Goal: Information Seeking & Learning: Learn about a topic

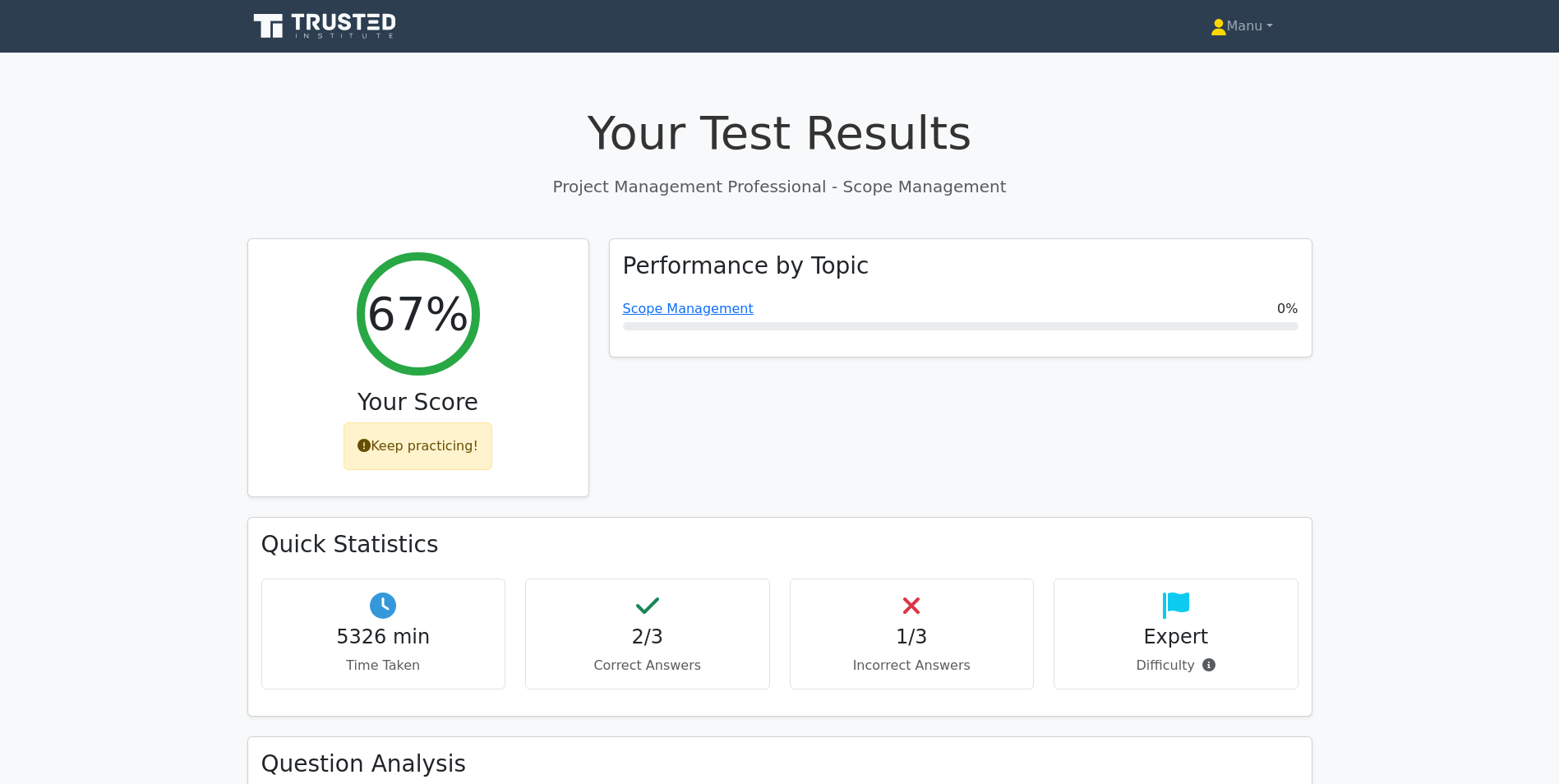
click at [351, 19] on icon at bounding box center [326, 26] width 158 height 31
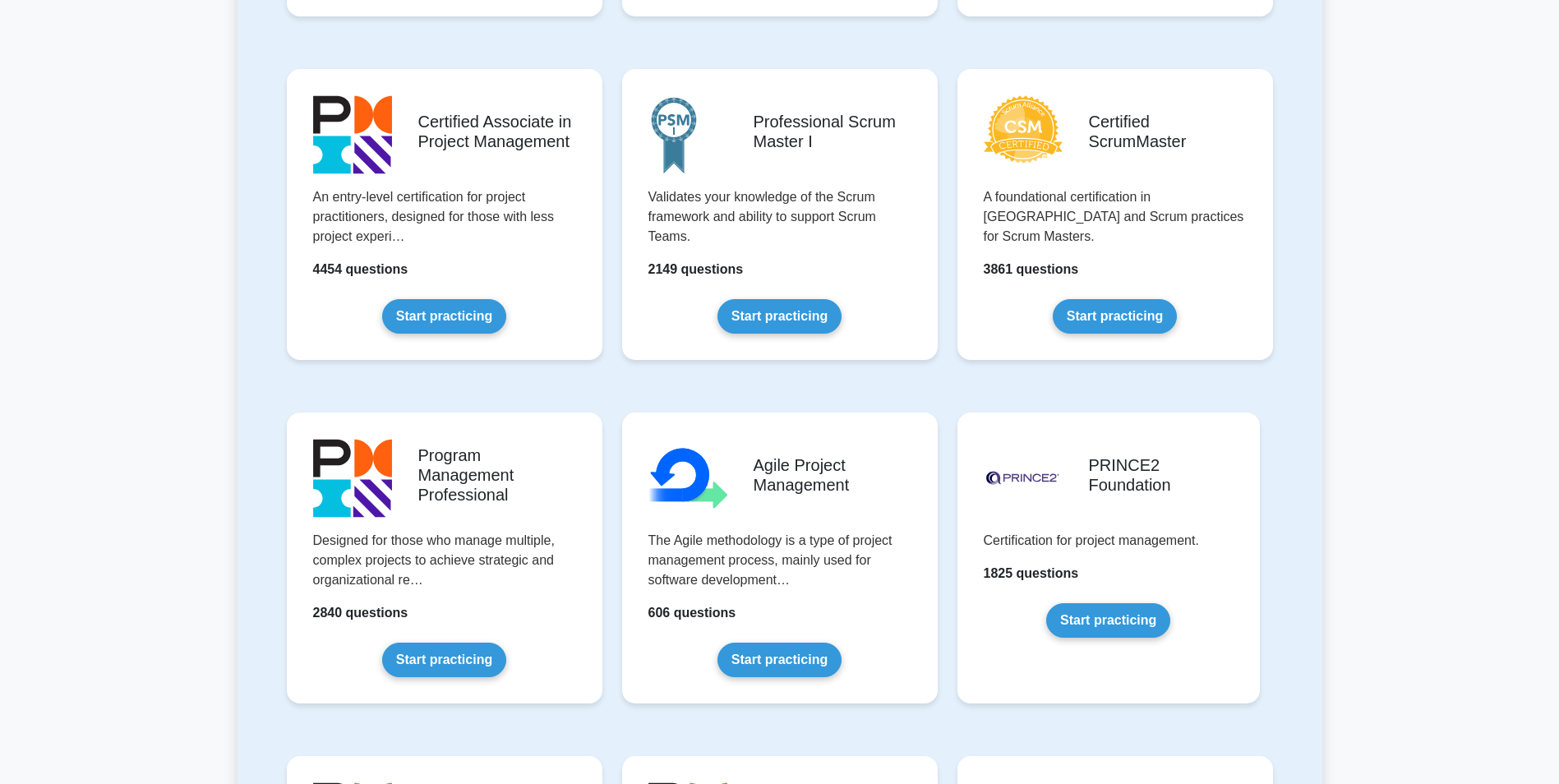
scroll to position [246, 0]
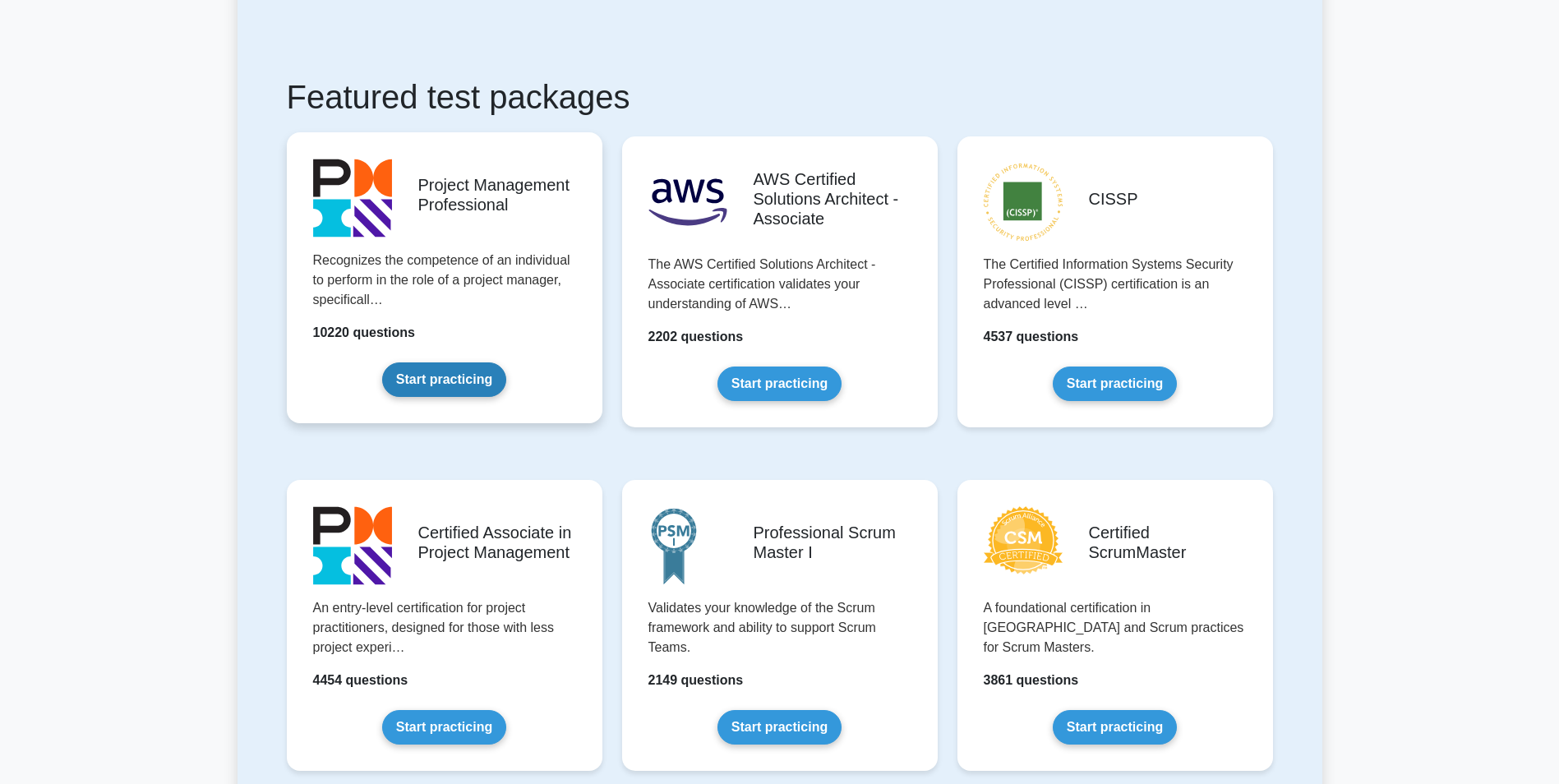
click at [490, 383] on link "Start practicing" at bounding box center [444, 380] width 124 height 35
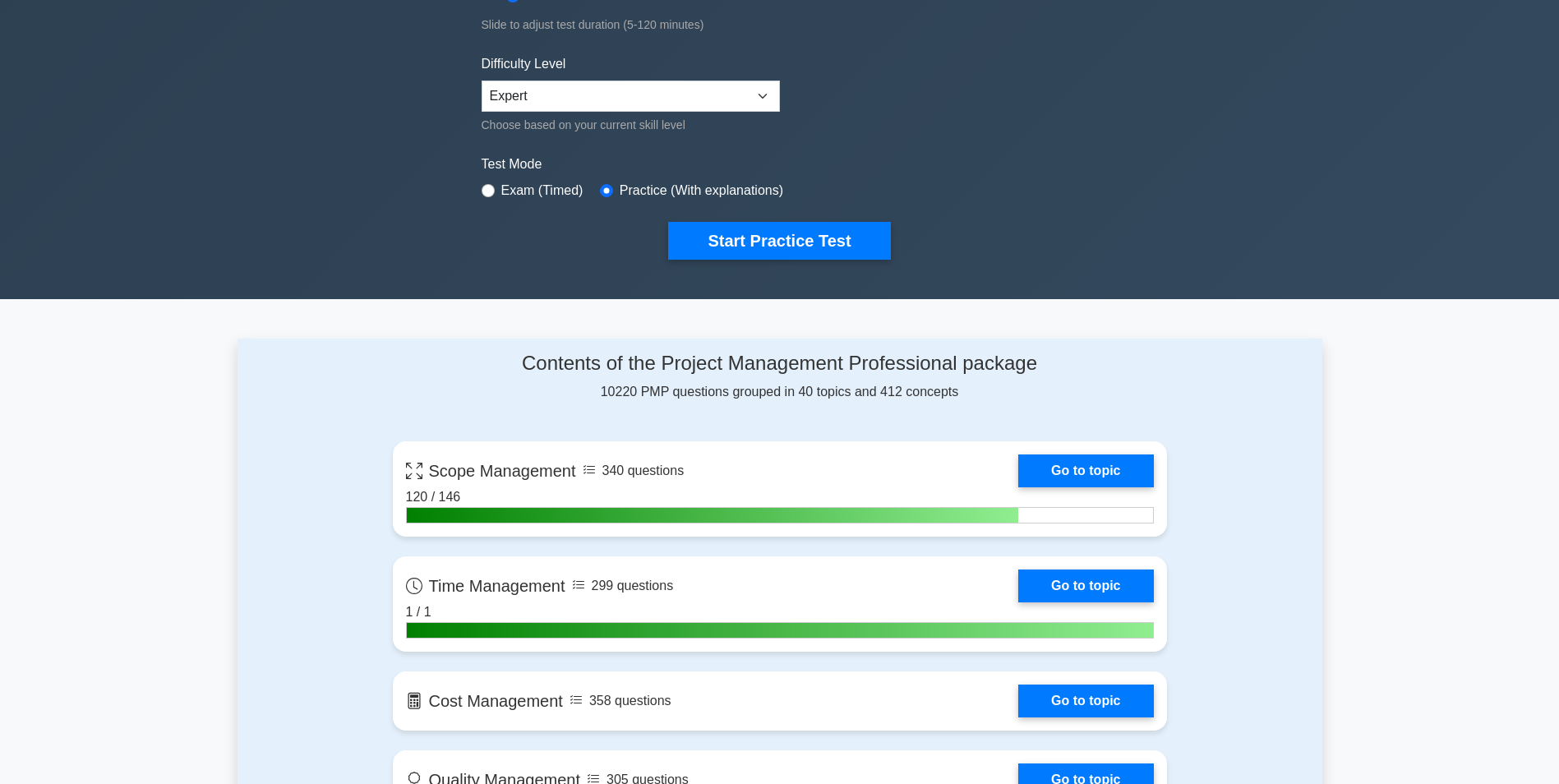
scroll to position [297, 0]
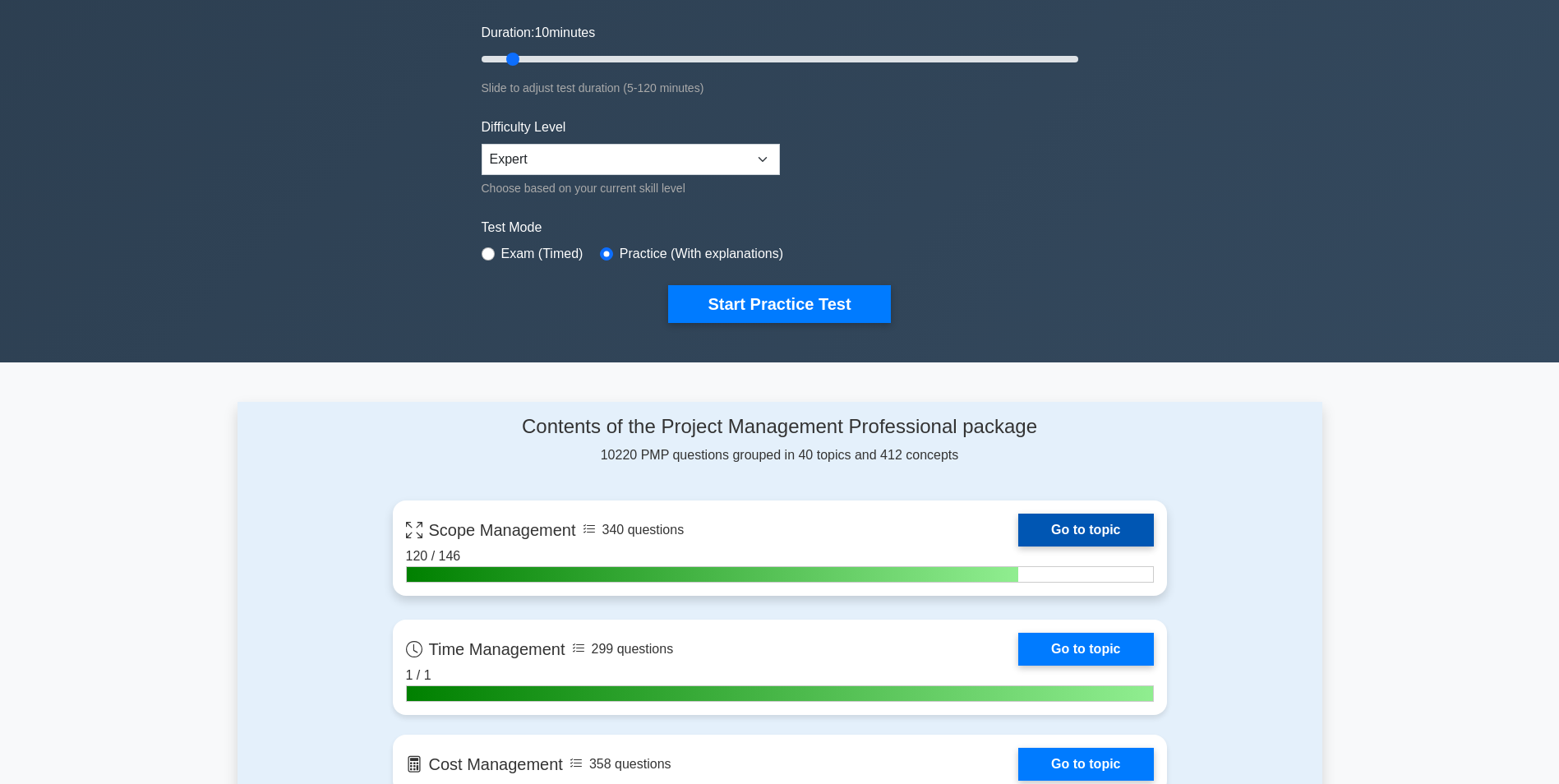
click at [1090, 527] on link "Go to topic" at bounding box center [1085, 530] width 135 height 33
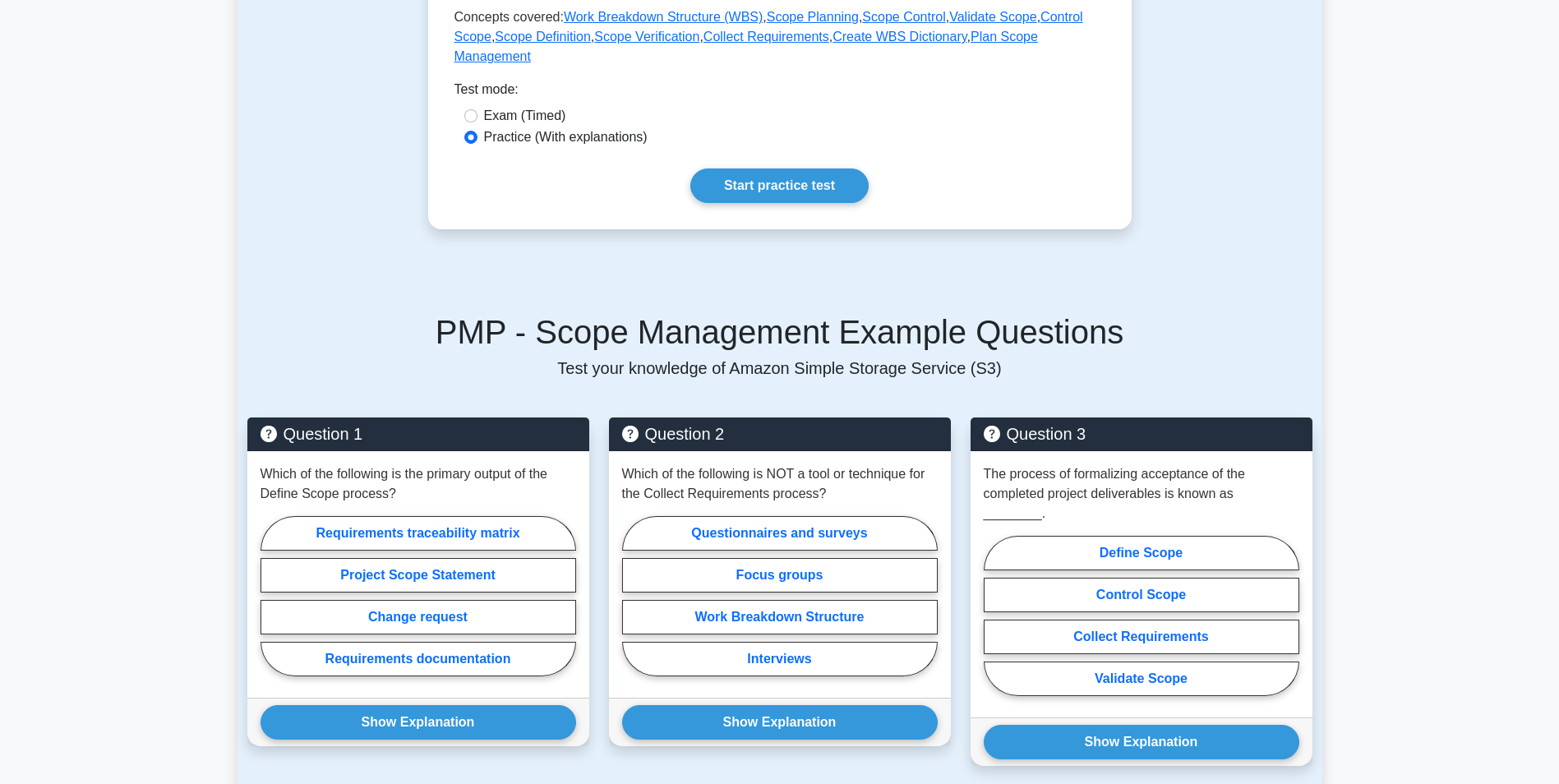
scroll to position [740, 0]
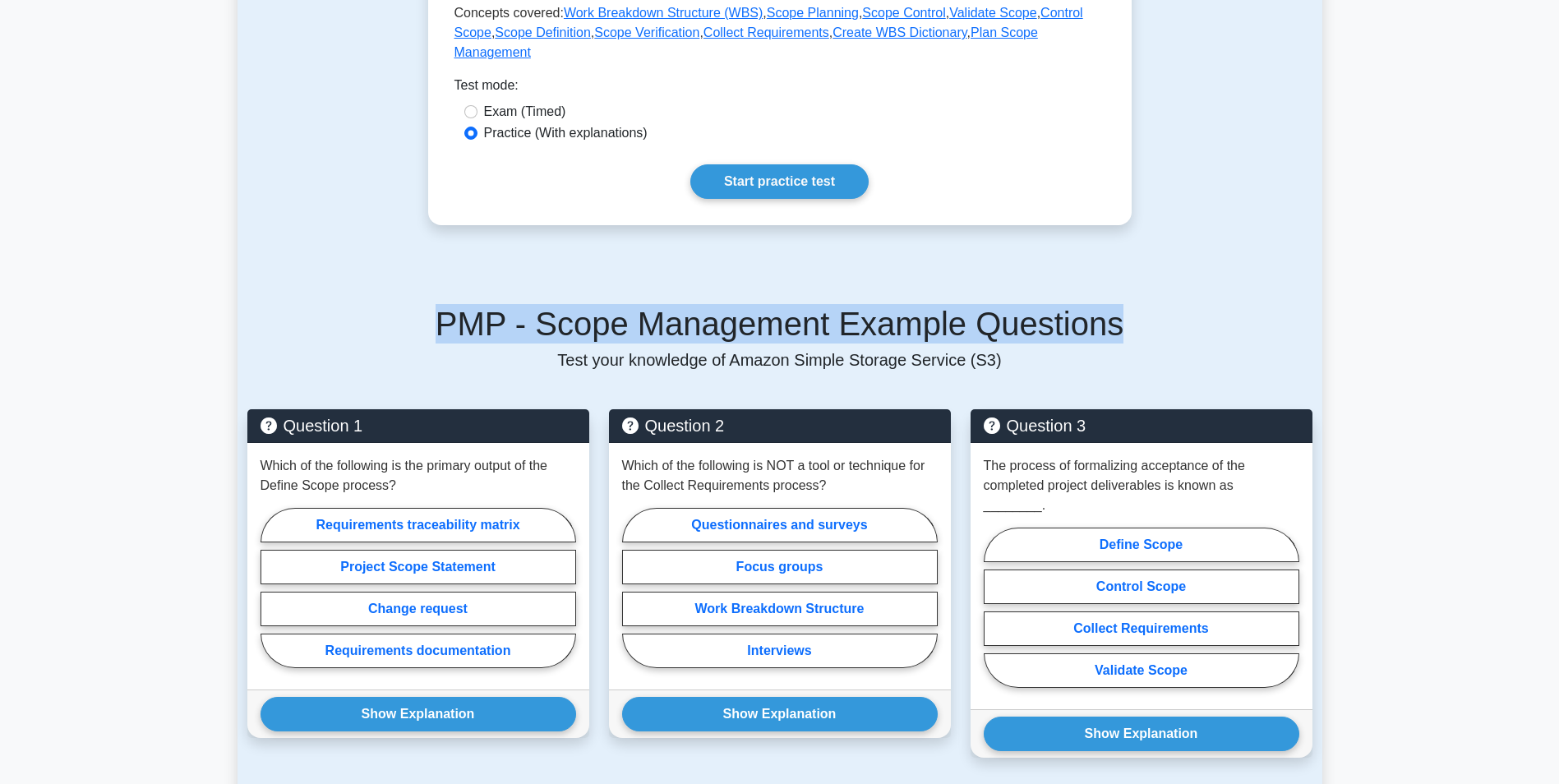
drag, startPoint x: 457, startPoint y: 304, endPoint x: 1107, endPoint y: 305, distance: 650.0
click at [1107, 305] on h5 "PMP - Scope Management Example Questions" at bounding box center [780, 324] width 1065 height 40
click at [1324, 285] on main "Back to Project Management Professional (PMP) Test Flashcards Scope Management …" at bounding box center [779, 180] width 1559 height 1736
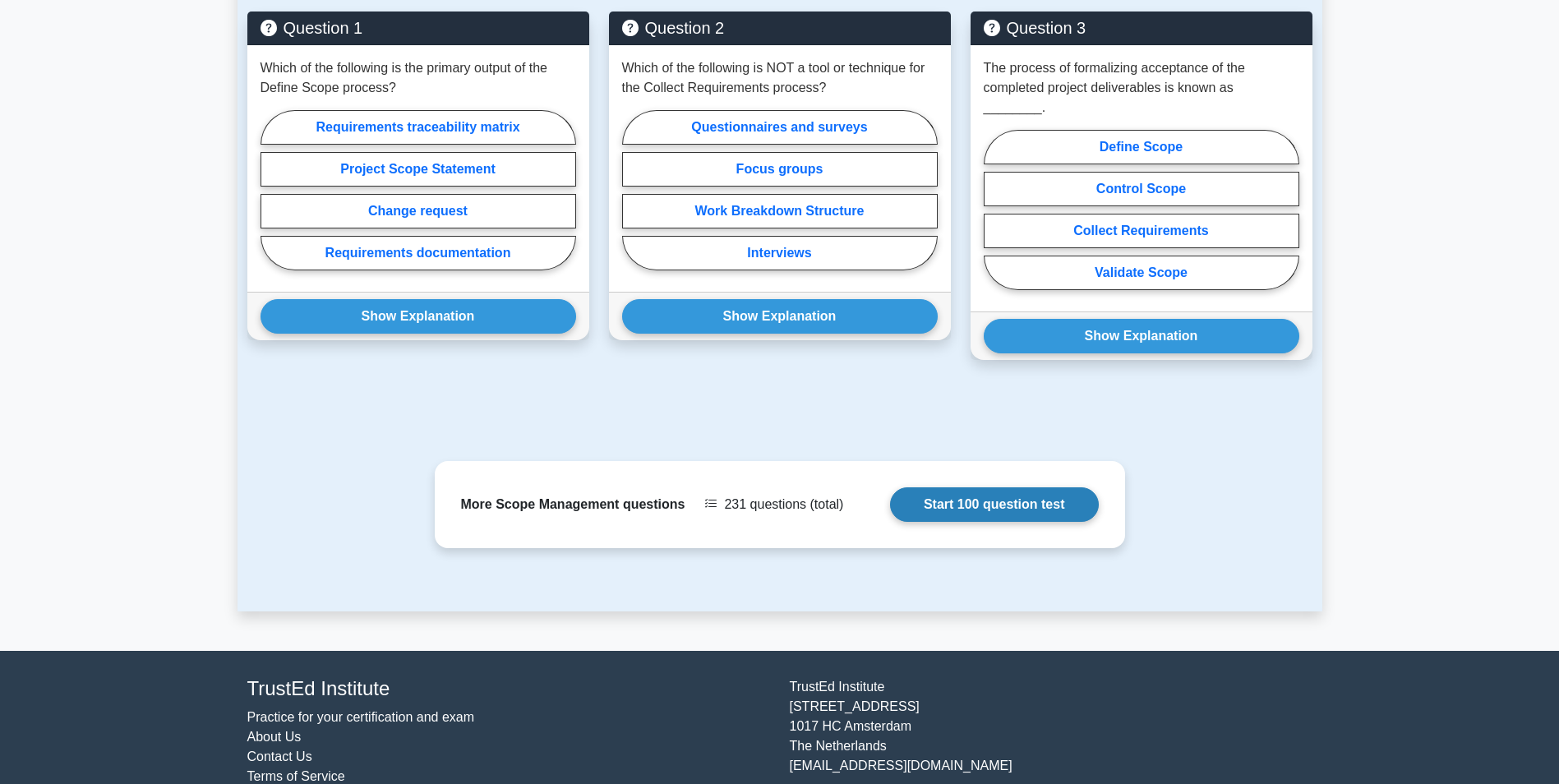
scroll to position [1147, 0]
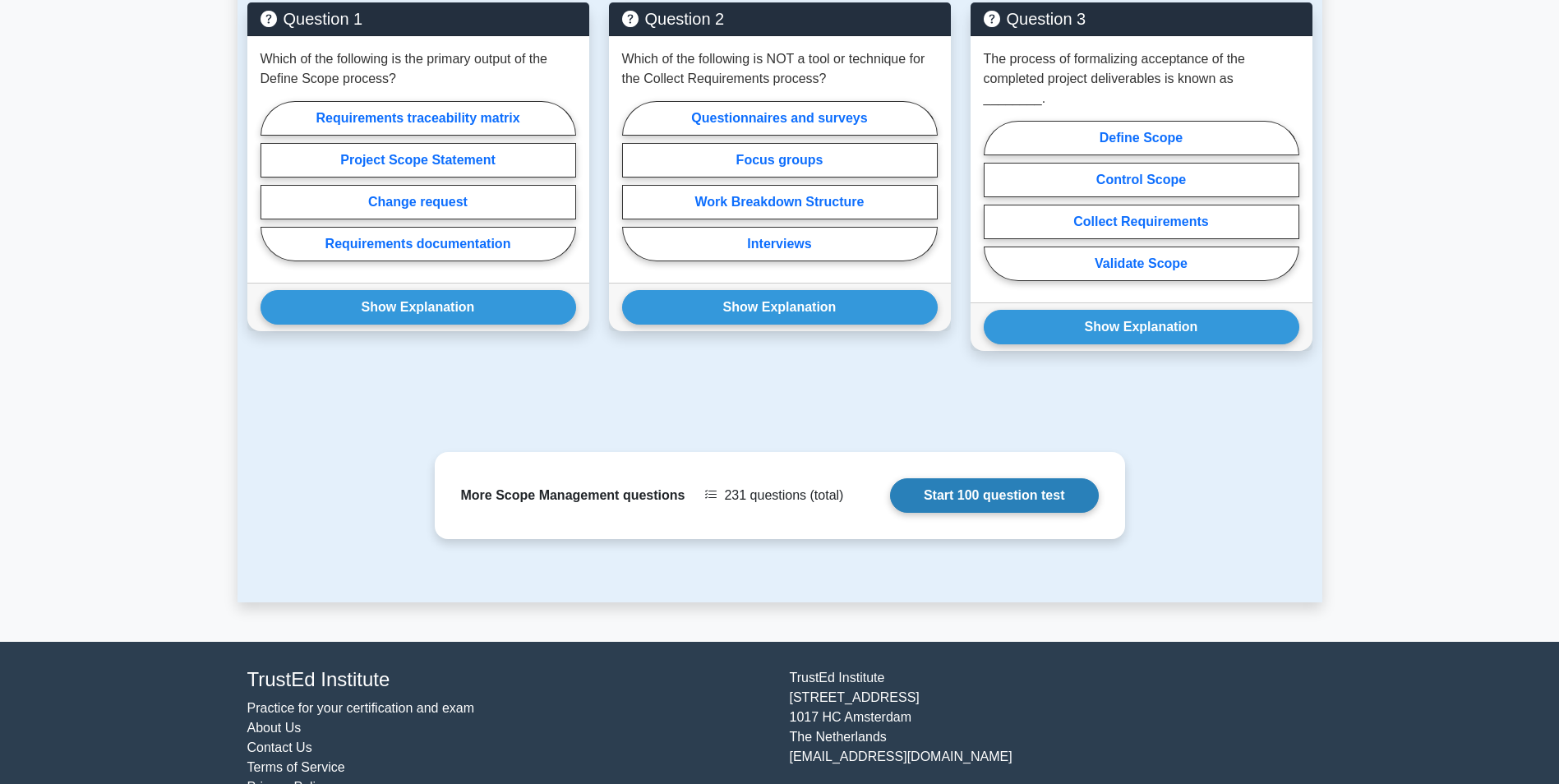
click at [997, 478] on link "Start 100 question test" at bounding box center [994, 495] width 208 height 35
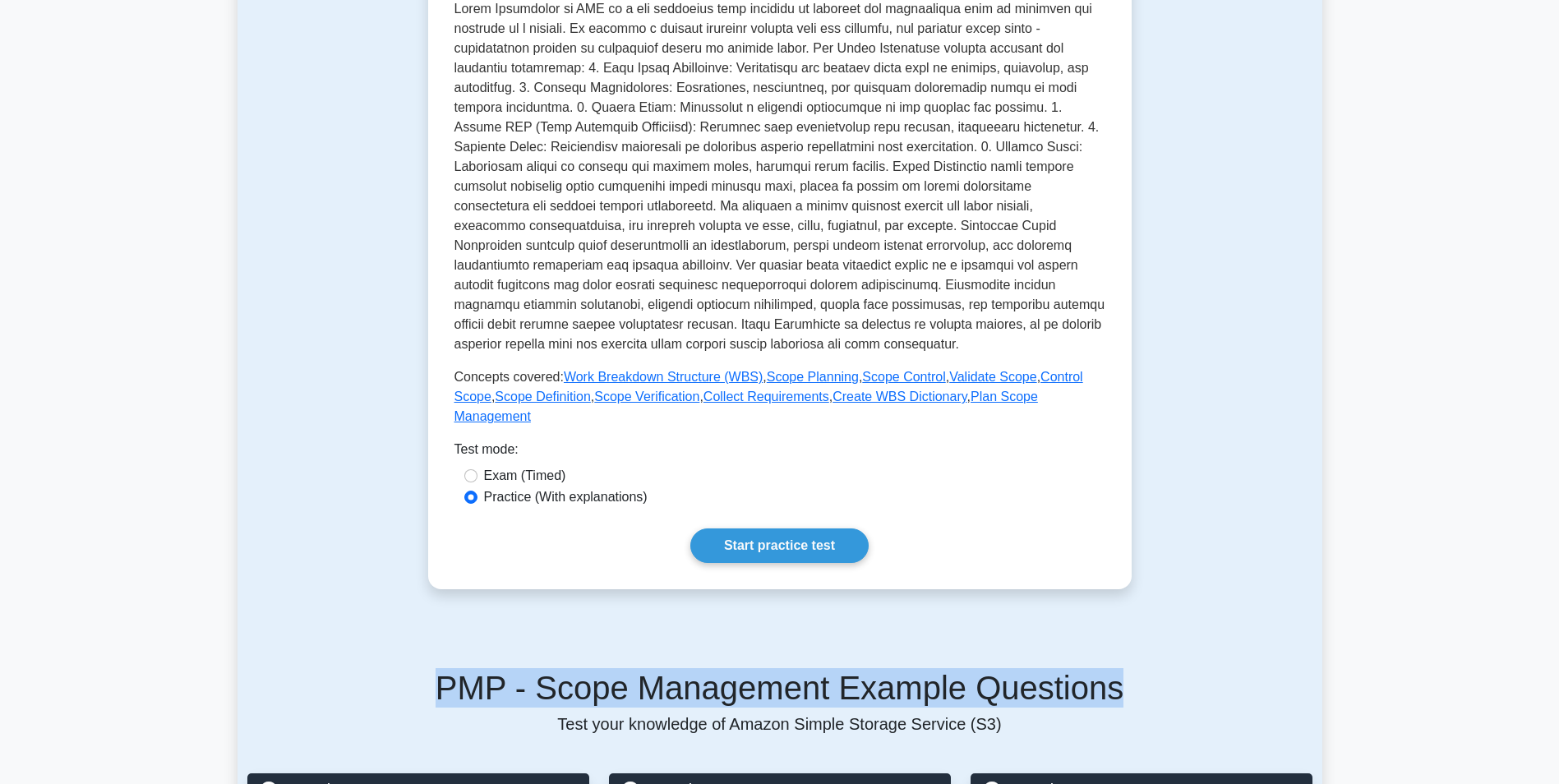
scroll to position [0, 0]
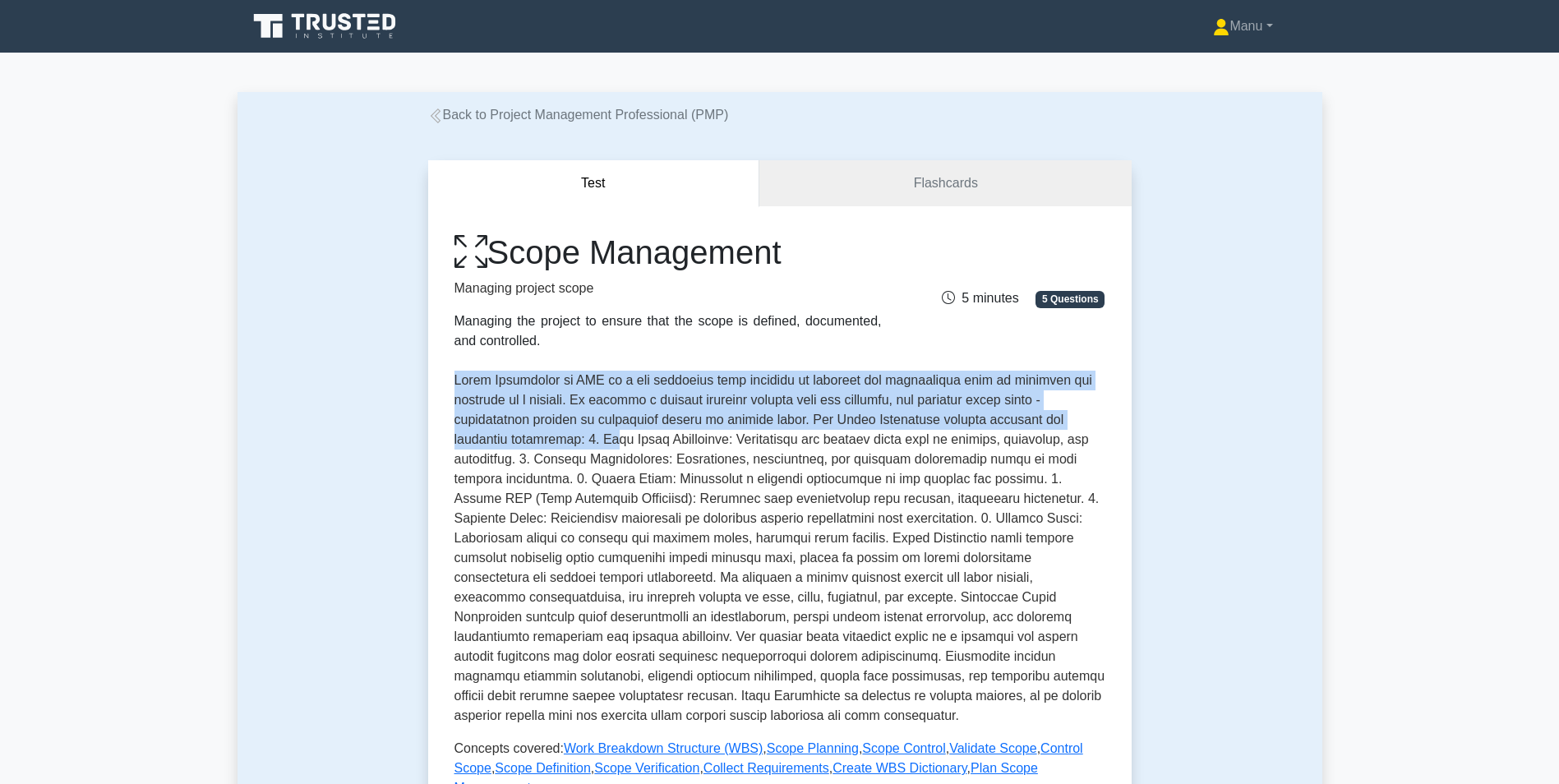
drag, startPoint x: 457, startPoint y: 379, endPoint x: 614, endPoint y: 444, distance: 169.9
click at [614, 444] on p at bounding box center [780, 547] width 651 height 355
click at [608, 448] on p at bounding box center [780, 547] width 651 height 355
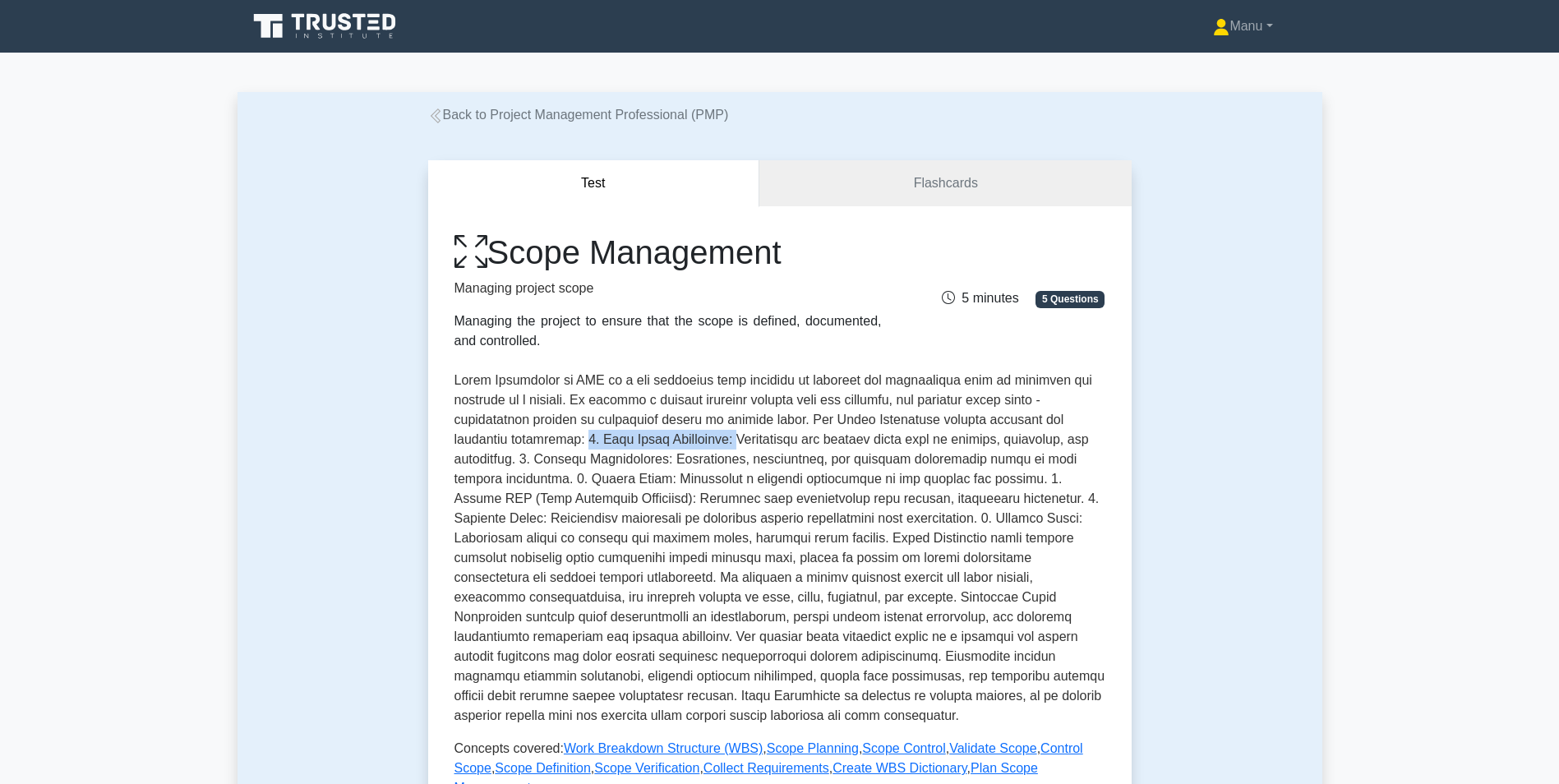
drag, startPoint x: 589, startPoint y: 437, endPoint x: 753, endPoint y: 433, distance: 164.0
click at [753, 433] on p at bounding box center [780, 547] width 651 height 355
drag, startPoint x: 753, startPoint y: 433, endPoint x: 782, endPoint y: 447, distance: 32.2
click at [782, 447] on p at bounding box center [780, 547] width 651 height 355
drag, startPoint x: 751, startPoint y: 439, endPoint x: 949, endPoint y: 444, distance: 198.1
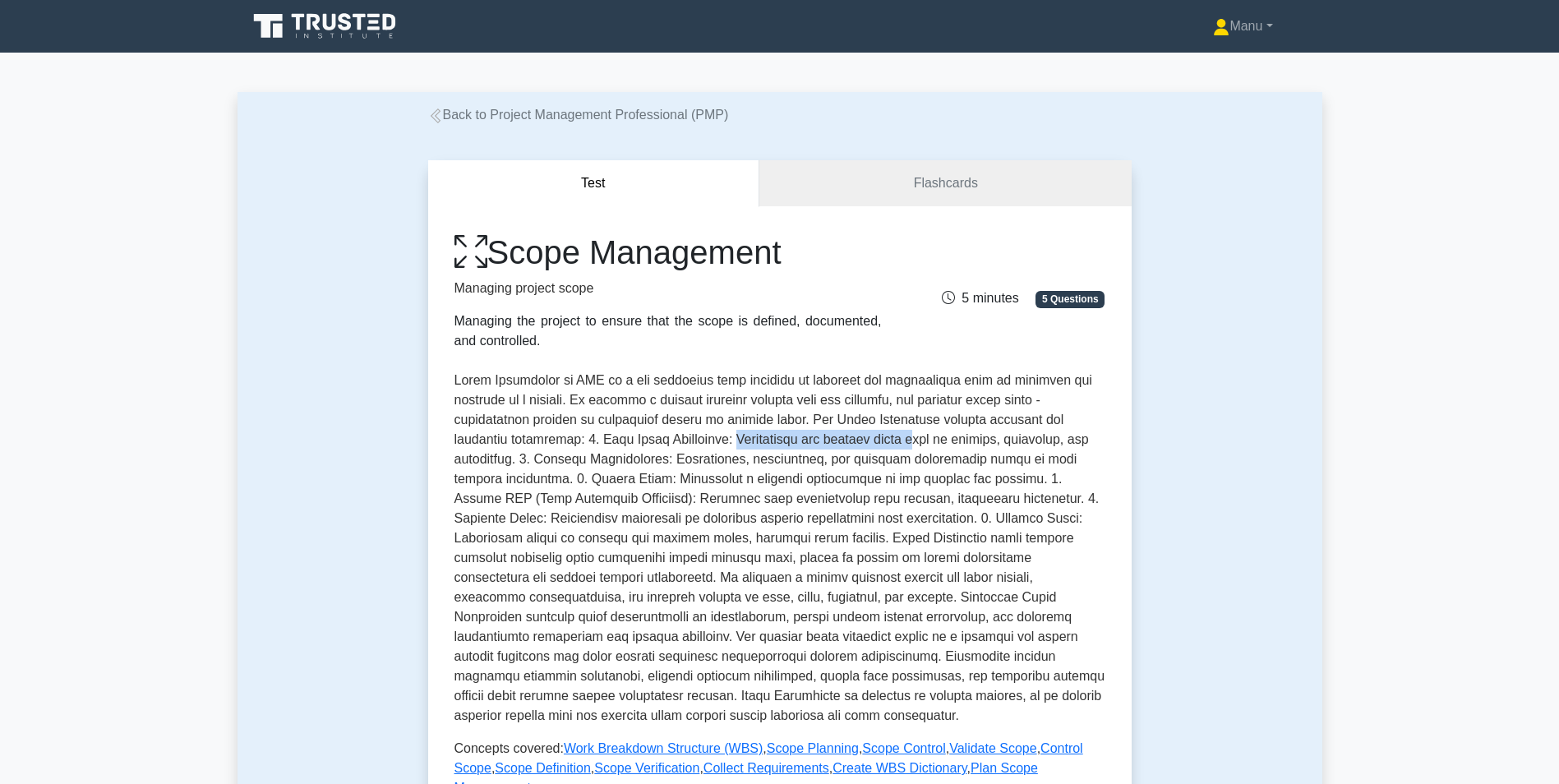
click at [949, 444] on p at bounding box center [780, 547] width 651 height 355
click at [814, 442] on p at bounding box center [780, 547] width 651 height 355
drag, startPoint x: 595, startPoint y: 442, endPoint x: 750, endPoint y: 441, distance: 155.0
click at [750, 441] on p at bounding box center [780, 547] width 651 height 355
drag, startPoint x: 750, startPoint y: 441, endPoint x: 774, endPoint y: 448, distance: 25.0
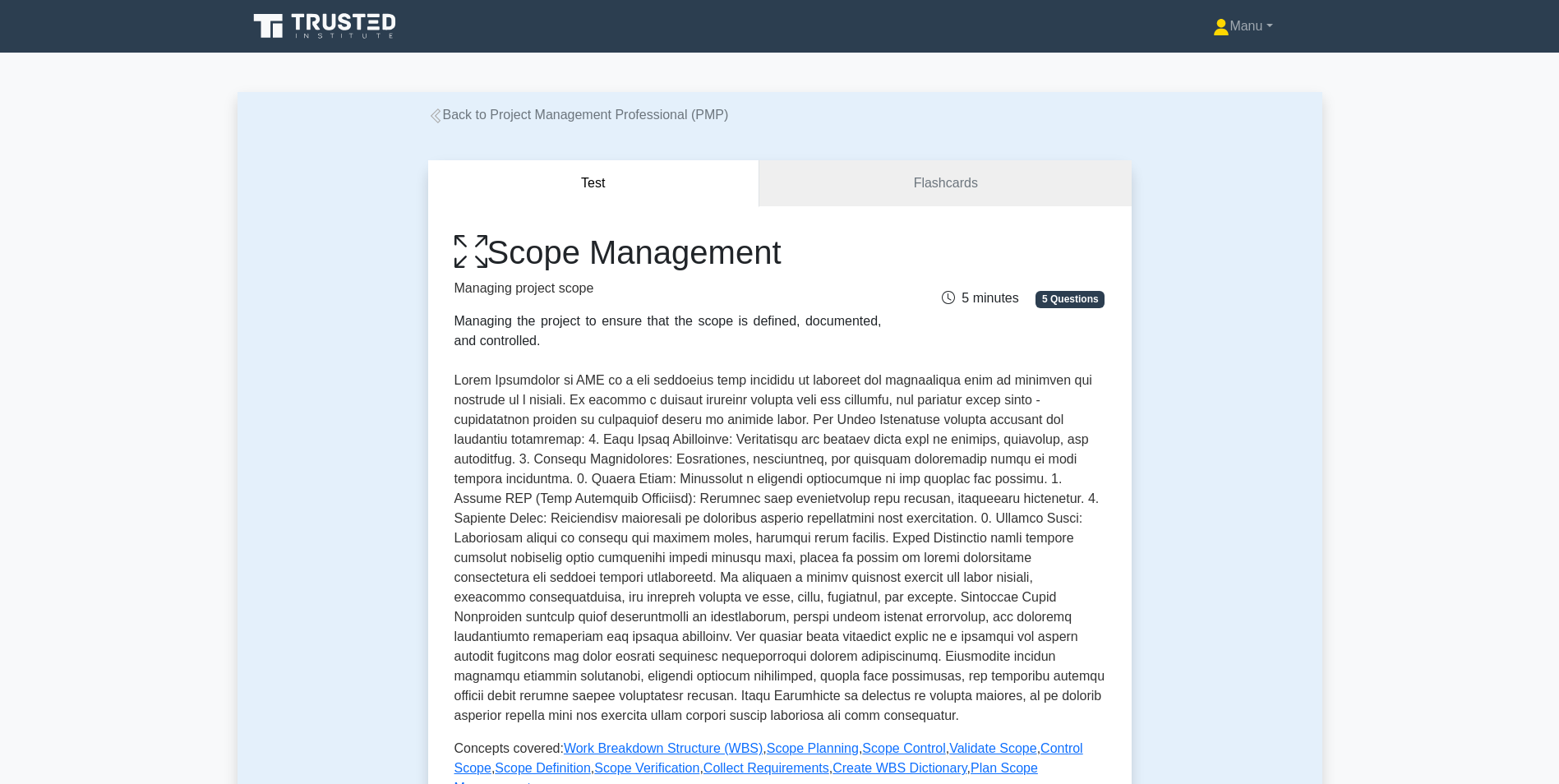
click at [774, 448] on p at bounding box center [780, 547] width 651 height 355
drag, startPoint x: 748, startPoint y: 439, endPoint x: 1035, endPoint y: 436, distance: 287.0
click at [1035, 436] on p at bounding box center [780, 547] width 651 height 355
drag, startPoint x: 560, startPoint y: 461, endPoint x: 713, endPoint y: 459, distance: 153.0
click at [713, 459] on p at bounding box center [780, 547] width 651 height 355
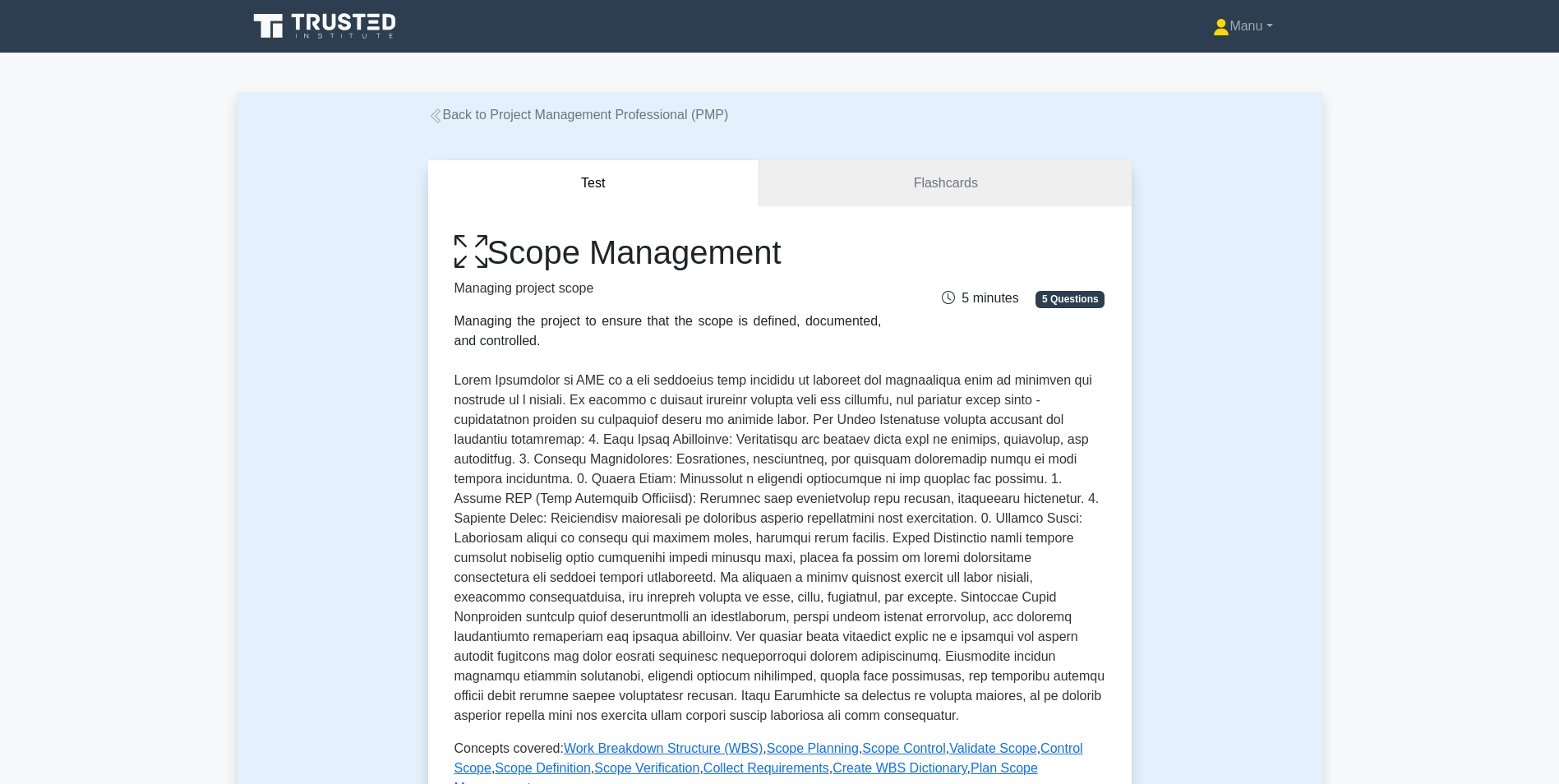
drag, startPoint x: 713, startPoint y: 459, endPoint x: 760, endPoint y: 473, distance: 49.0
click at [760, 472] on p at bounding box center [780, 547] width 651 height 355
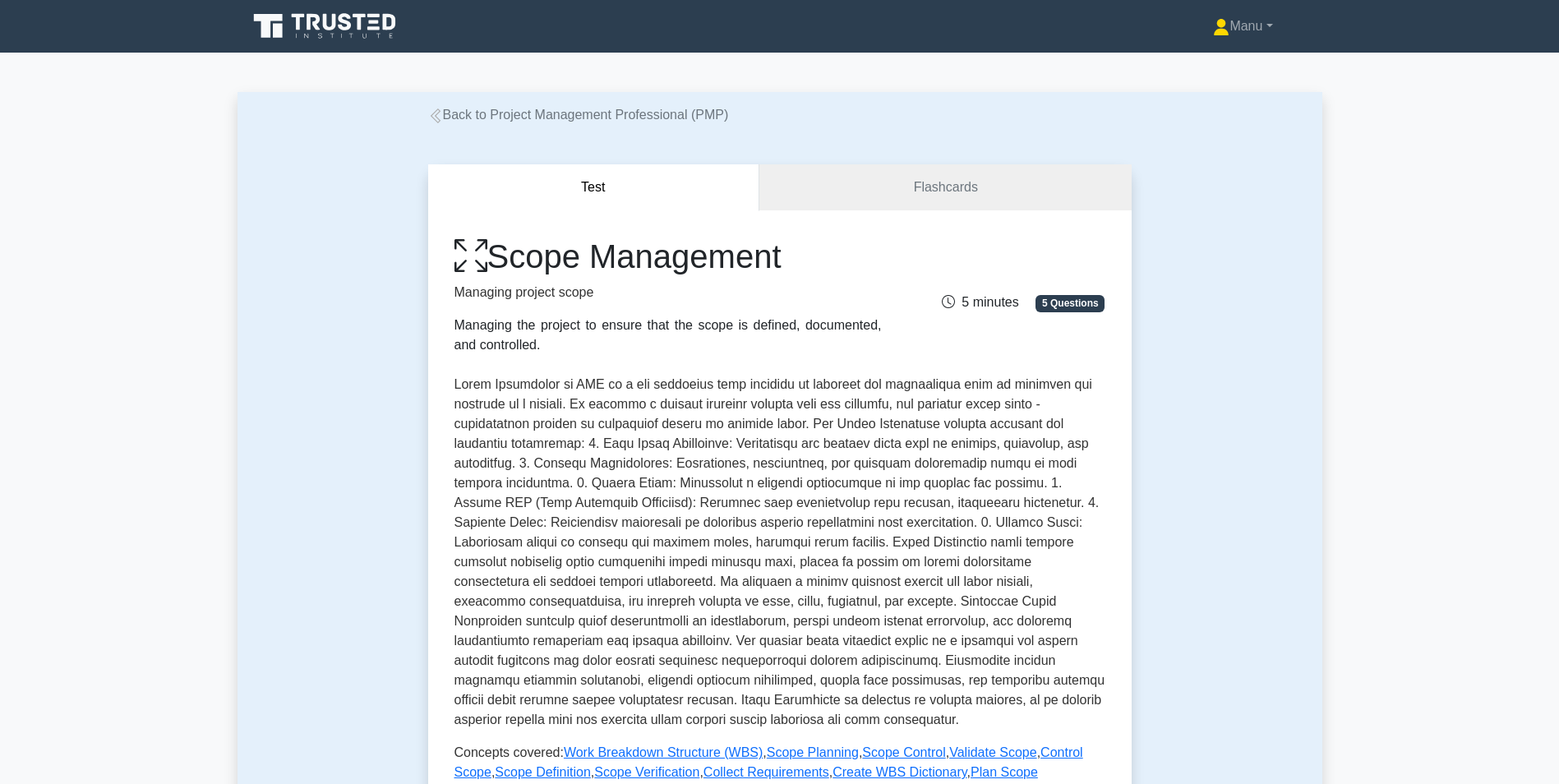
click at [465, 114] on link "Back to Project Management Professional (PMP)" at bounding box center [579, 114] width 301 height 14
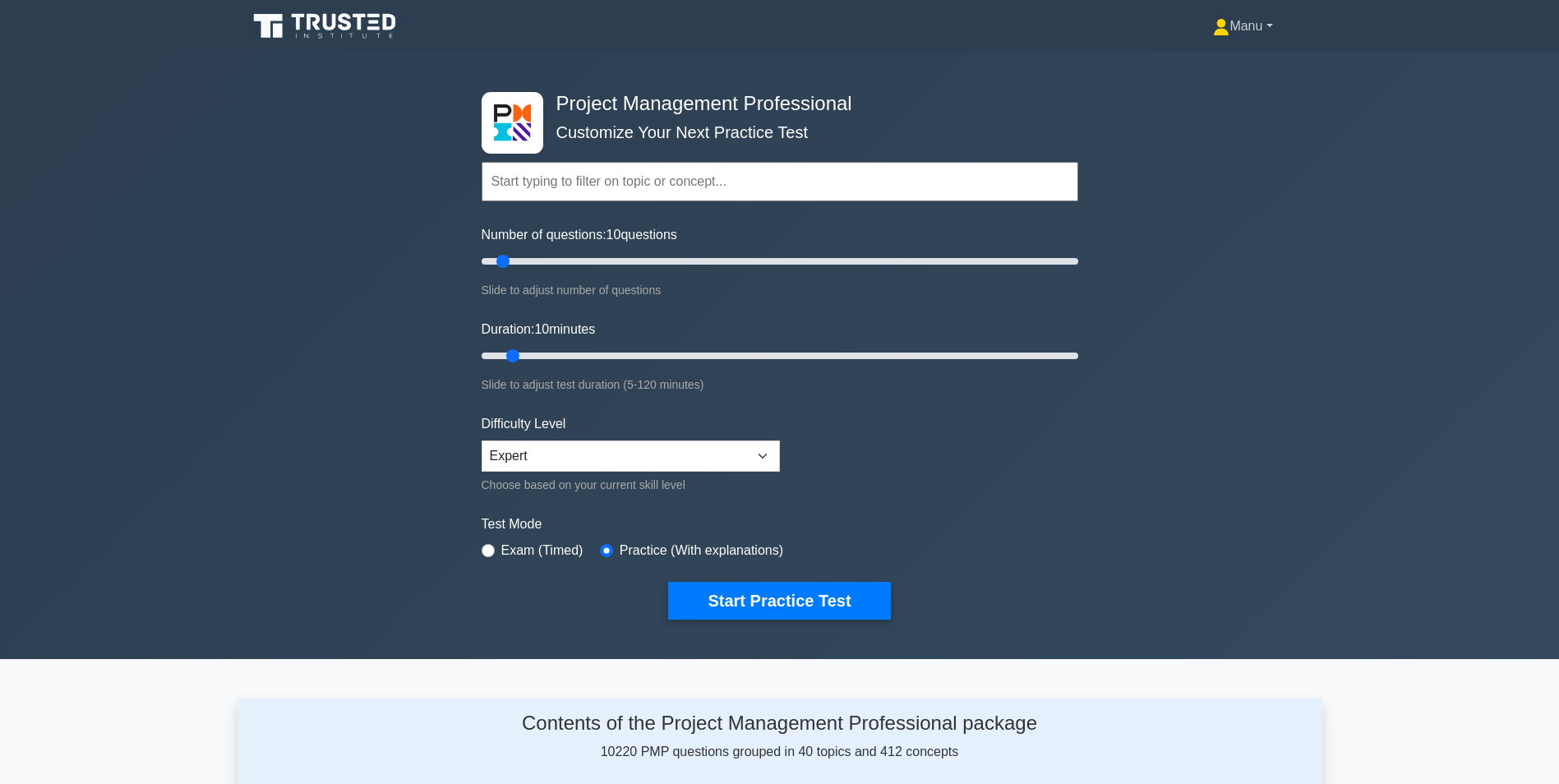
click at [1238, 32] on link "Manu" at bounding box center [1242, 26] width 138 height 33
click at [1213, 88] on link "Settings" at bounding box center [1239, 91] width 130 height 26
click at [1221, 35] on link "Manu" at bounding box center [1242, 26] width 138 height 33
click at [1223, 62] on link "Profile" at bounding box center [1239, 65] width 130 height 26
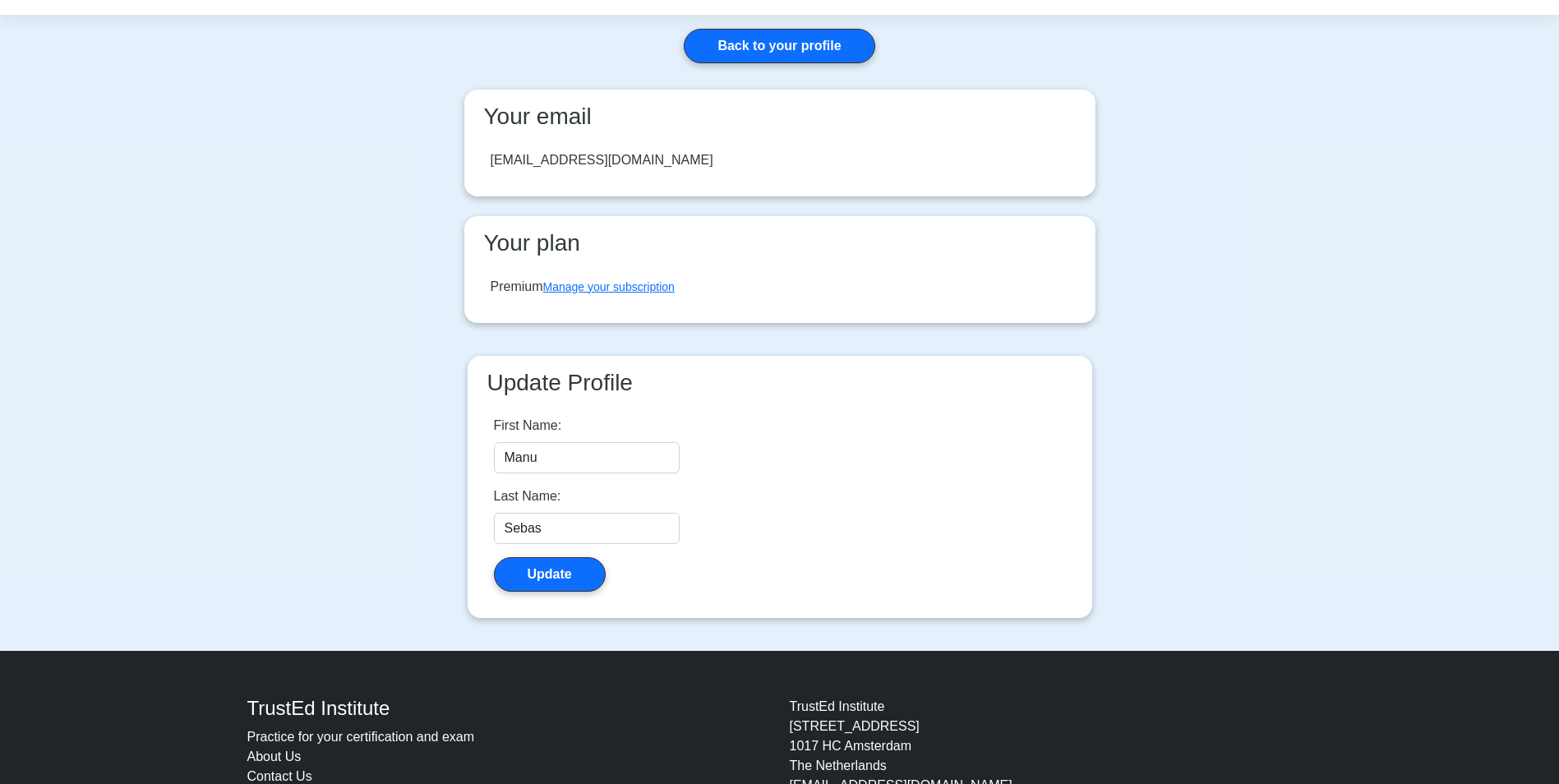
scroll to position [82, 0]
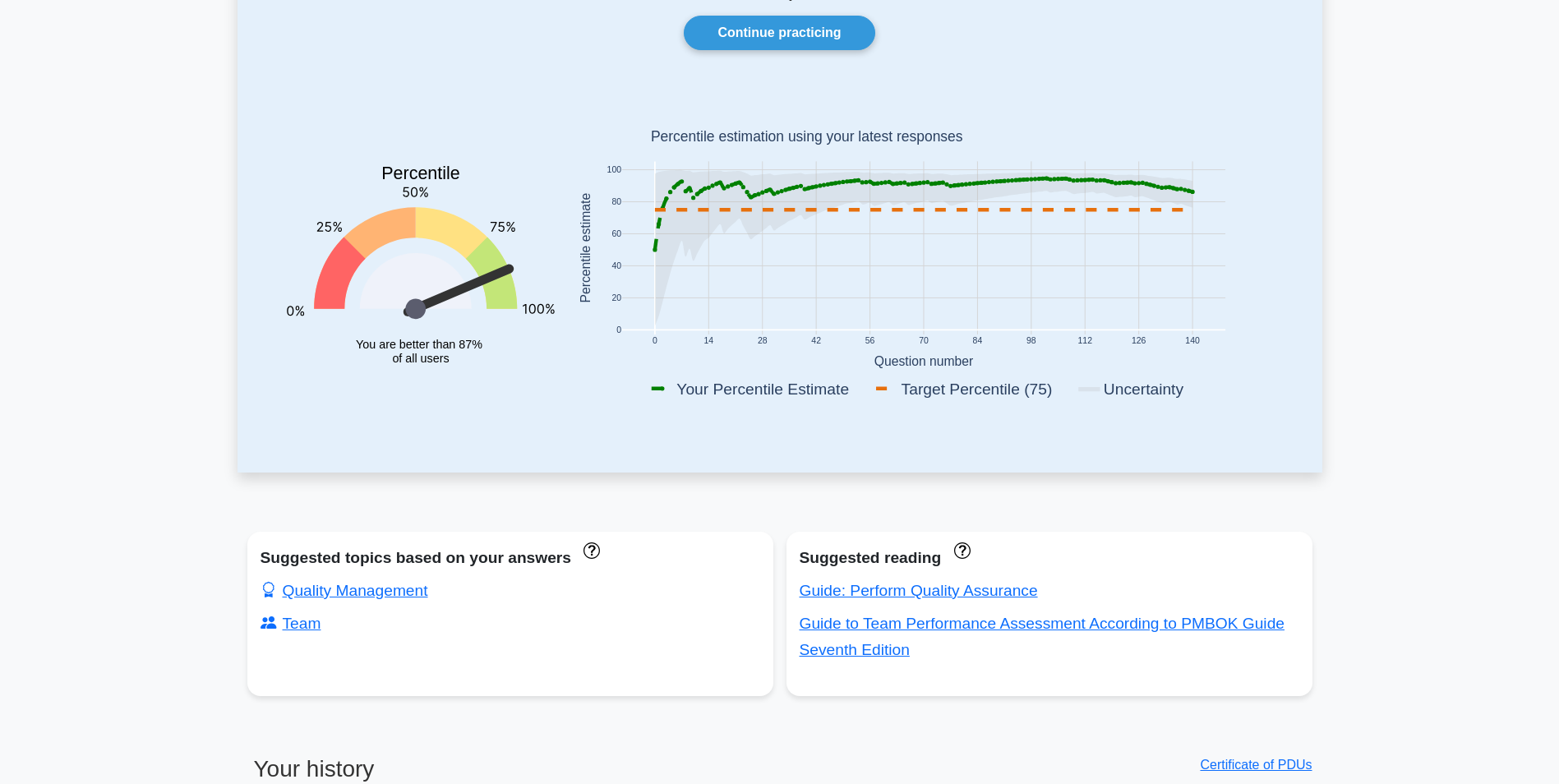
scroll to position [510, 0]
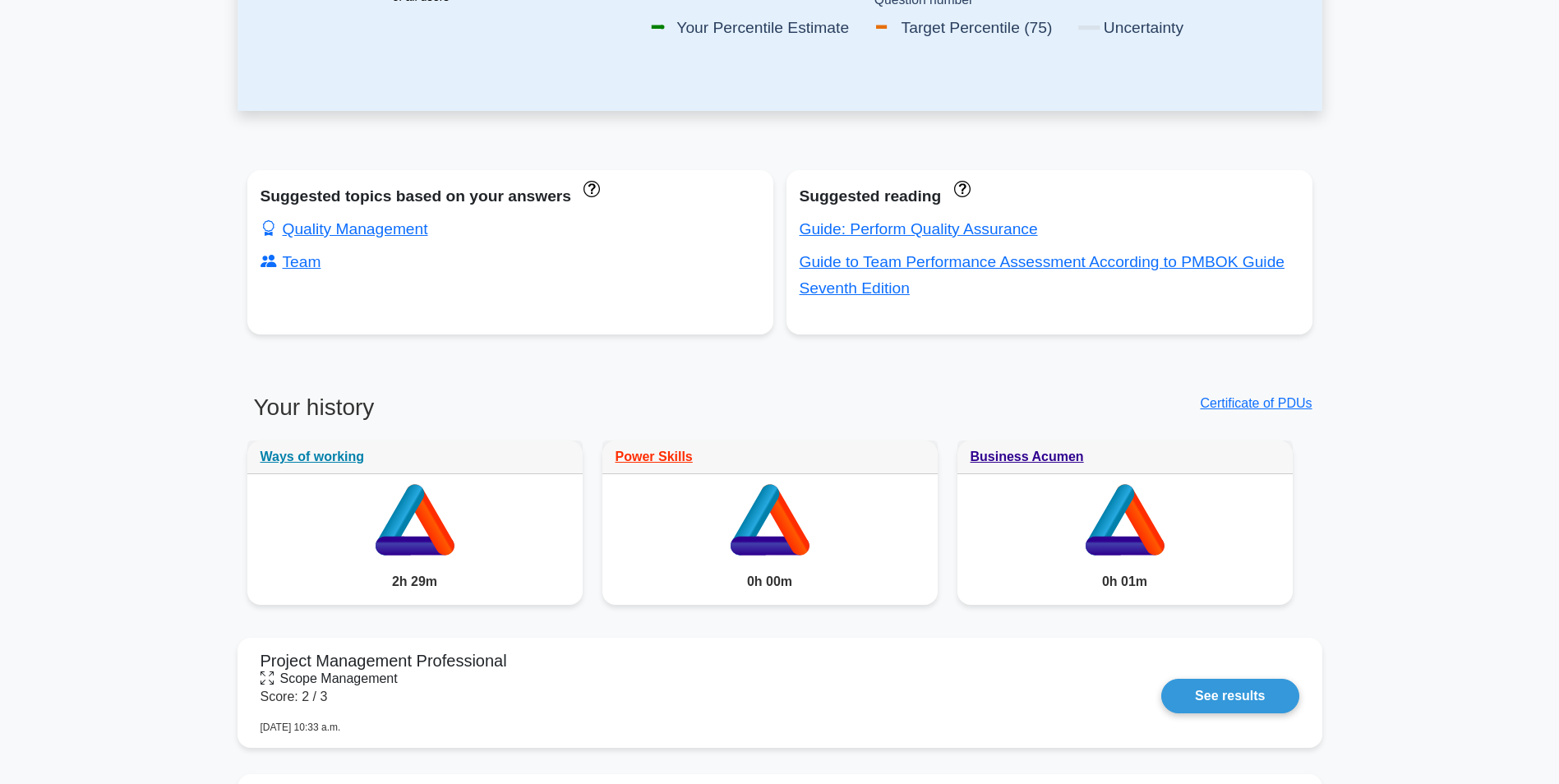
click at [78, 488] on main "Your level: Pmp Advanced Continue practicing Percentile You are better than 87%…" at bounding box center [779, 697] width 1559 height 2311
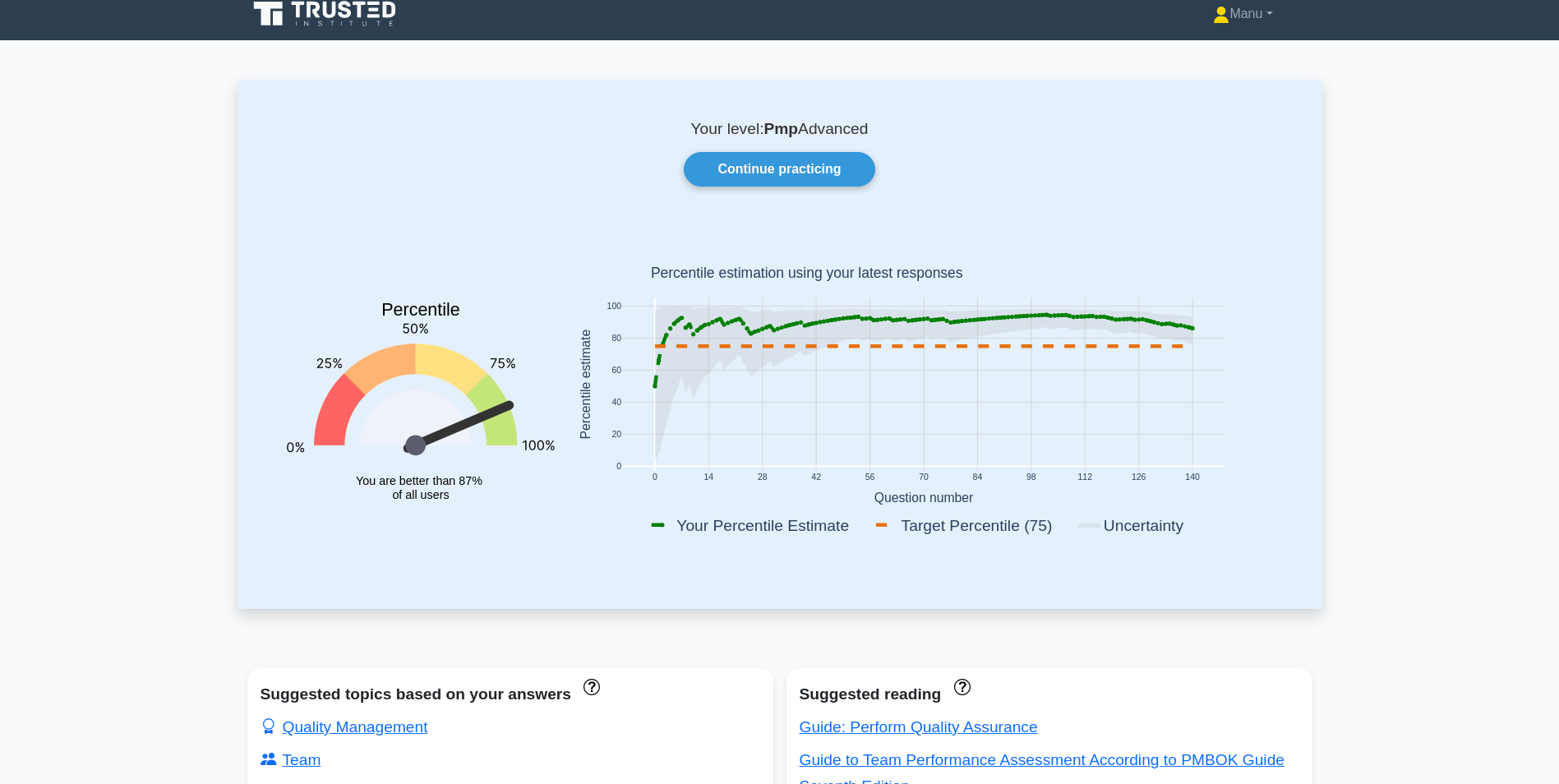
scroll to position [0, 0]
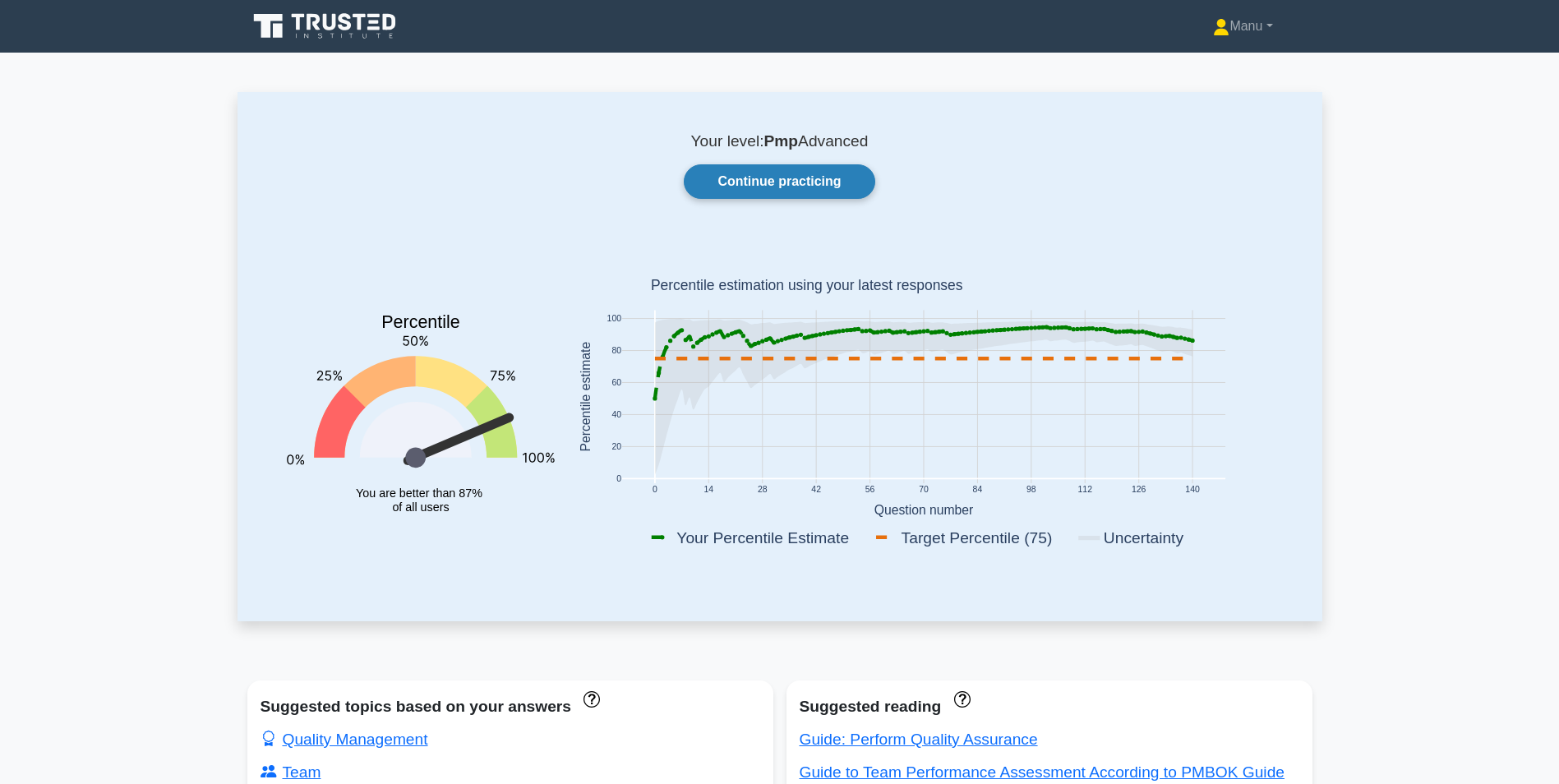
click at [789, 183] on link "Continue practicing" at bounding box center [779, 182] width 191 height 35
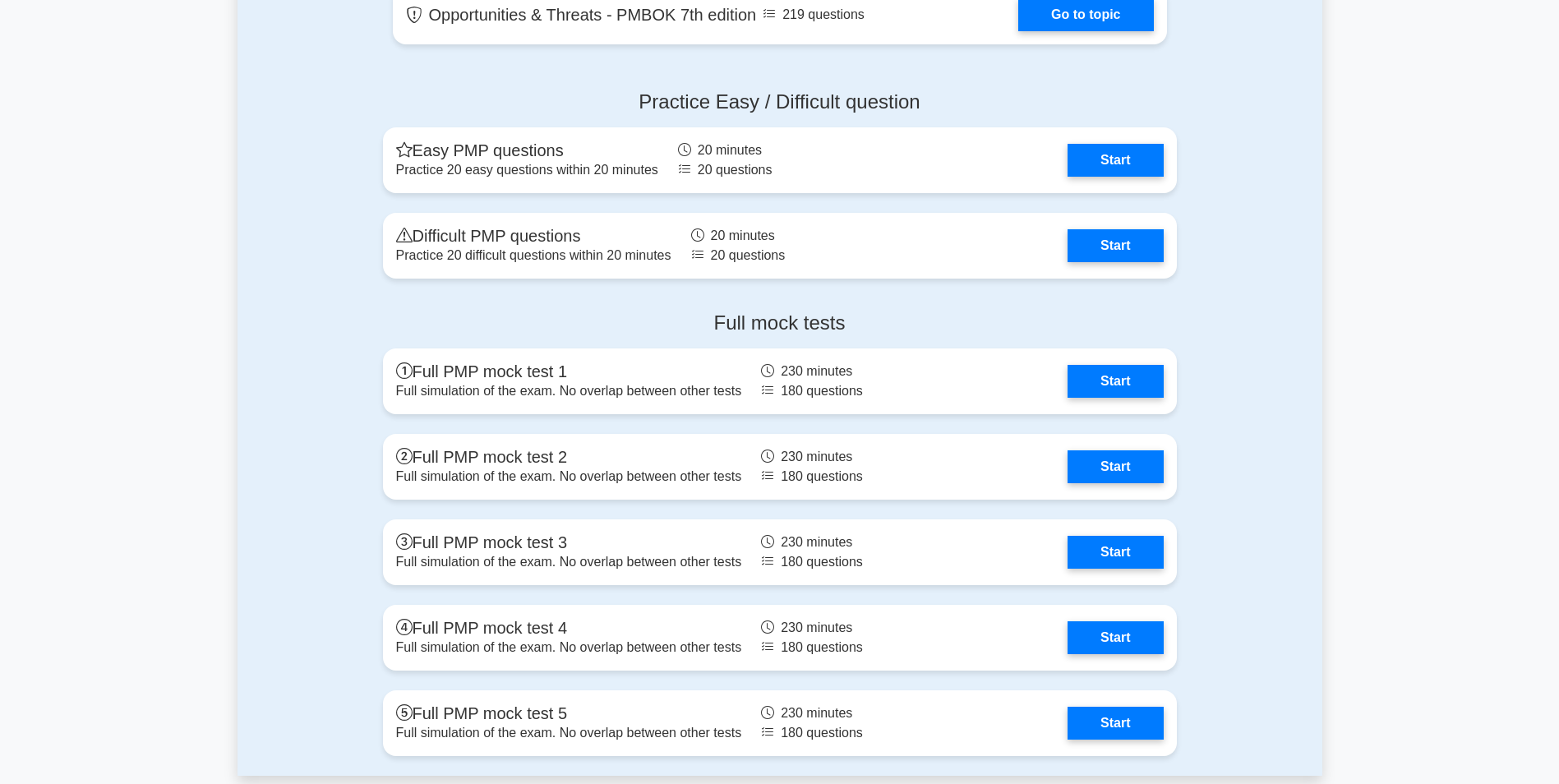
scroll to position [4110, 0]
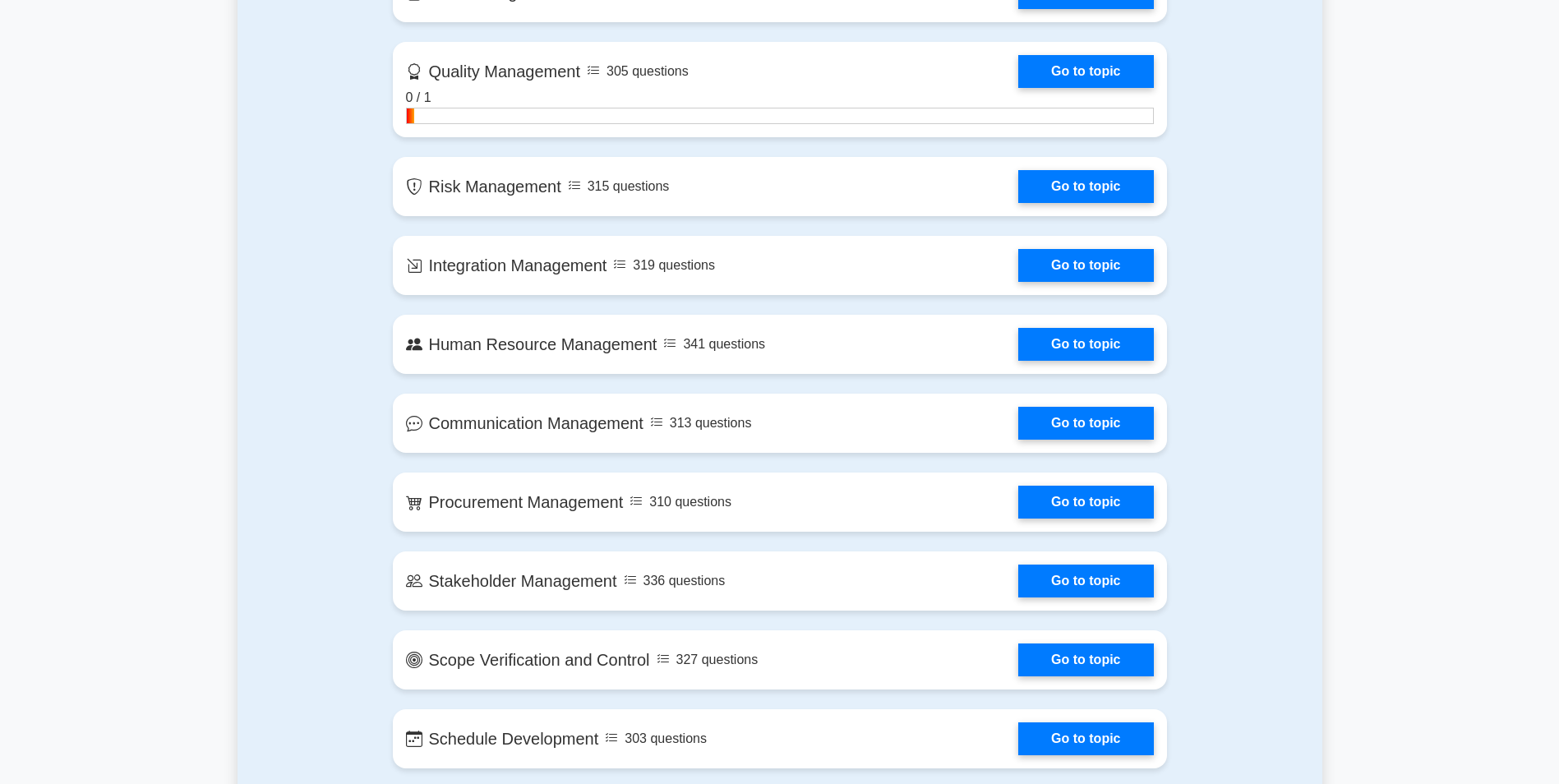
scroll to position [576, 0]
